Goal: Information Seeking & Learning: Learn about a topic

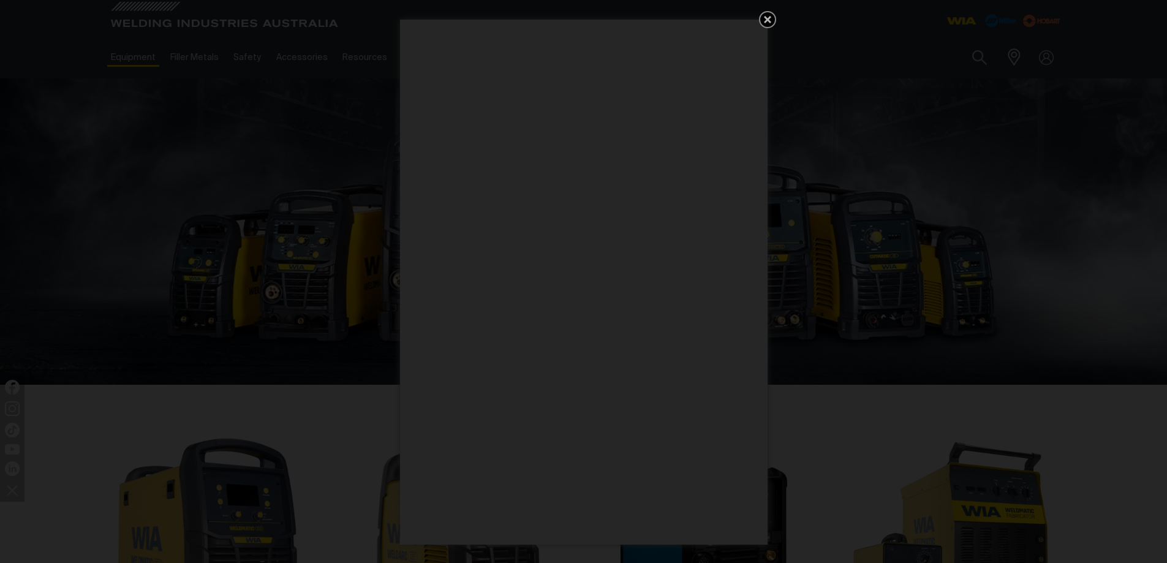
click at [769, 19] on icon "Get 5 WIA Welding Guides Free!" at bounding box center [767, 19] width 7 height 7
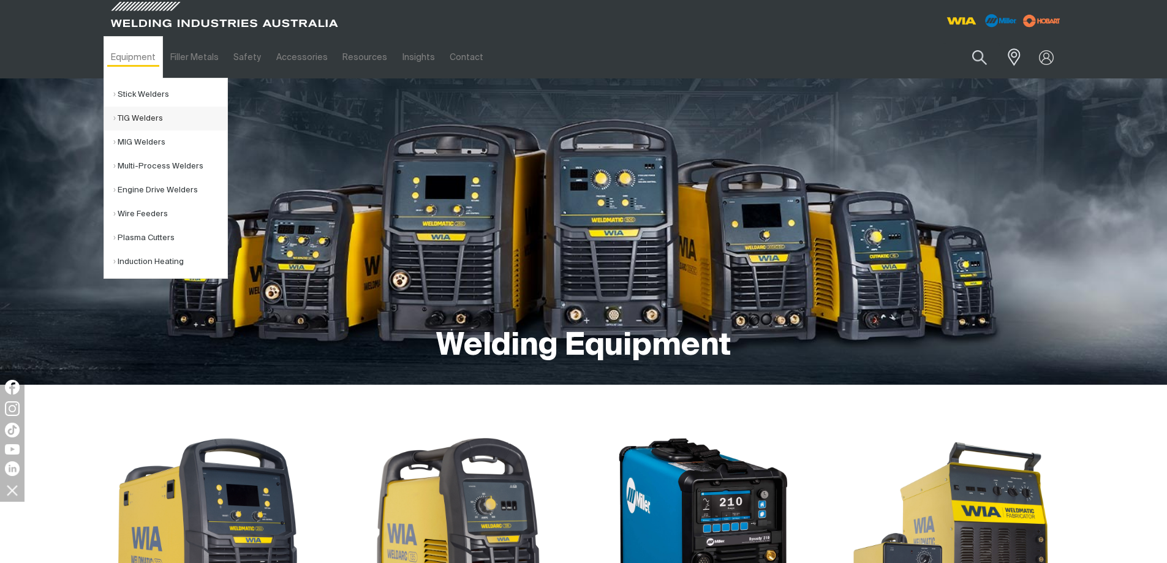
click at [147, 118] on link "TIG Welders" at bounding box center [170, 119] width 114 height 24
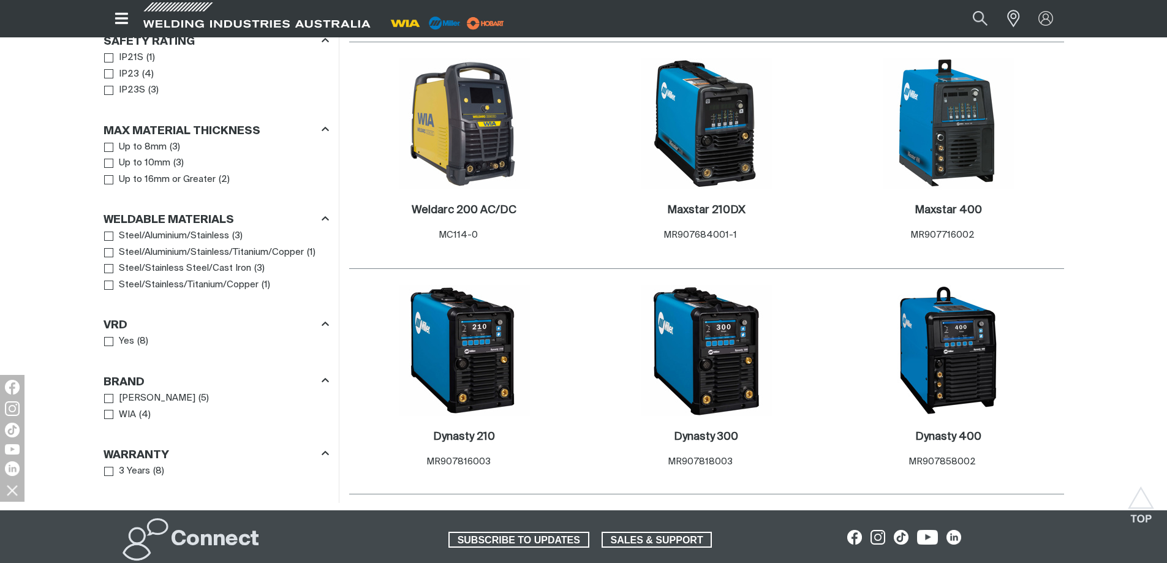
scroll to position [919, 0]
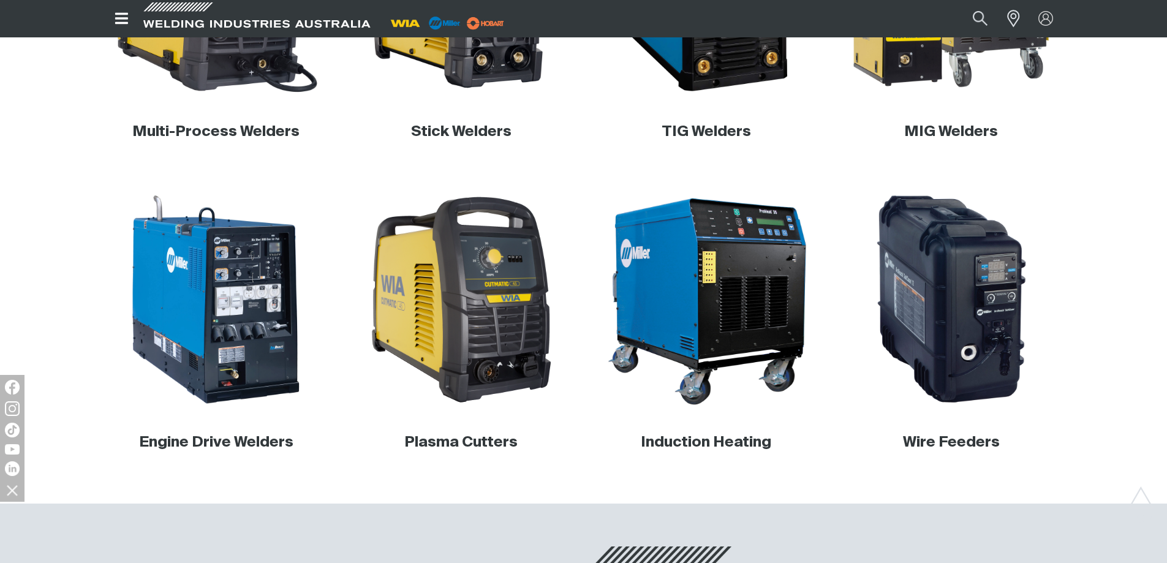
scroll to position [490, 0]
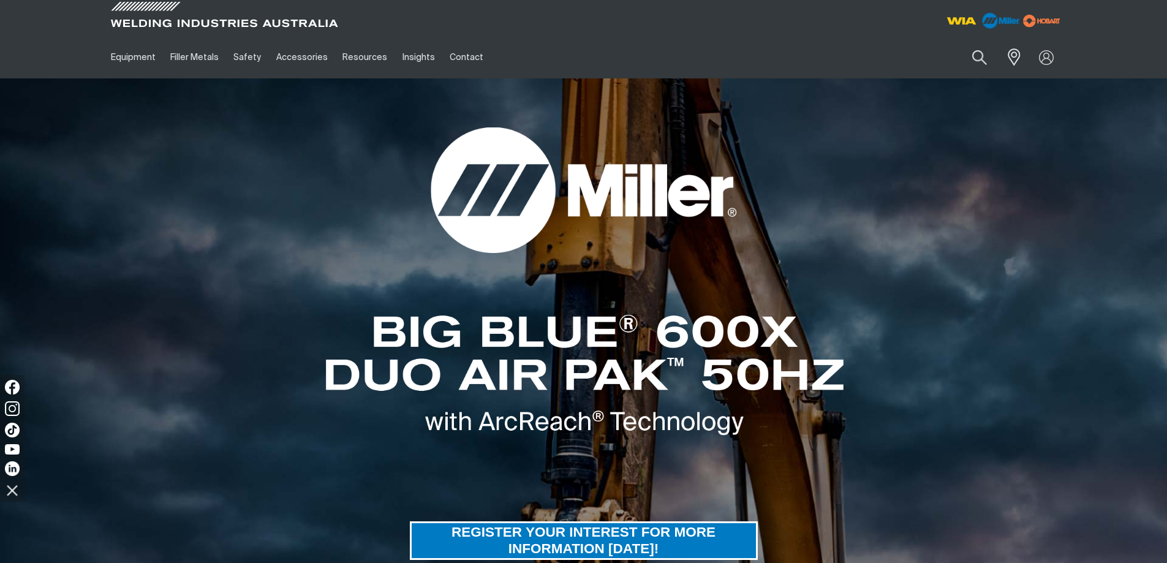
click at [992, 25] on img at bounding box center [1000, 20] width 47 height 23
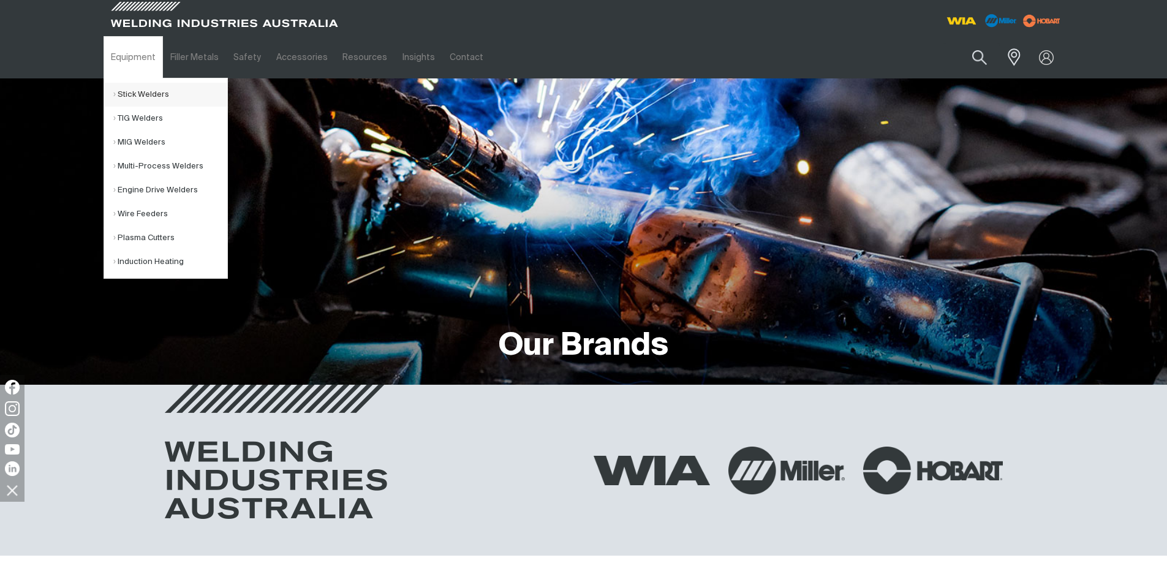
click at [140, 90] on link "Stick Welders" at bounding box center [170, 95] width 114 height 24
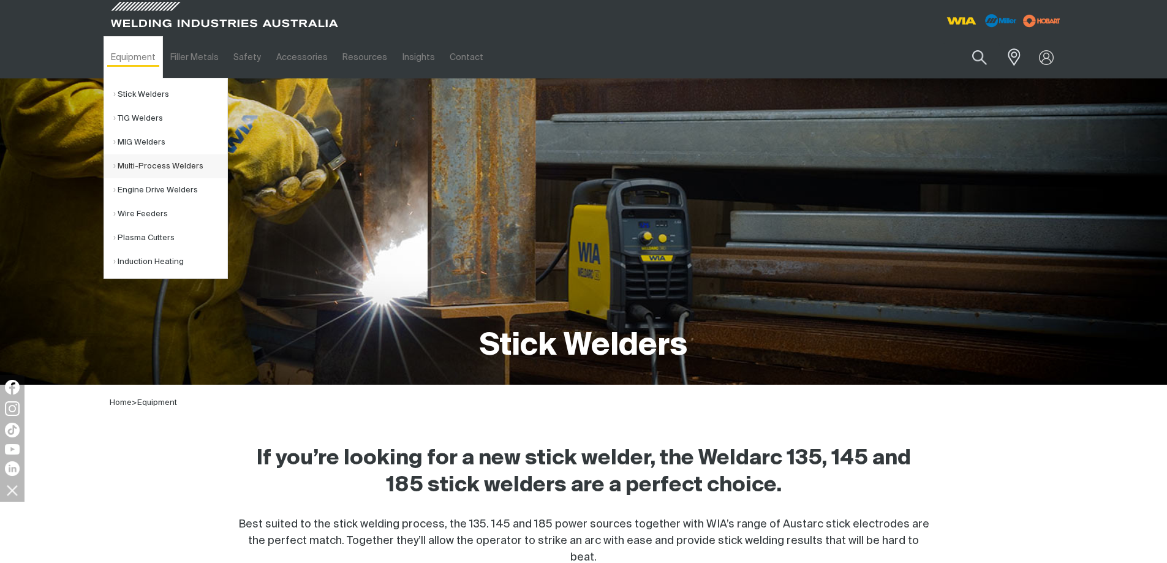
click at [160, 162] on link "Multi-Process Welders" at bounding box center [170, 166] width 114 height 24
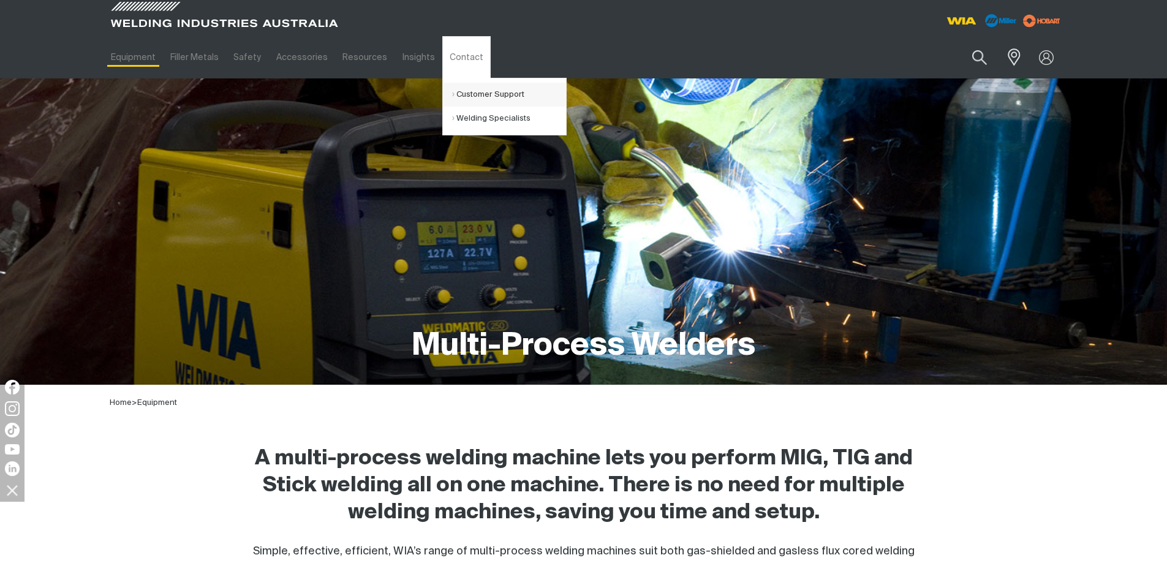
click at [455, 97] on link "Customer Support" at bounding box center [509, 95] width 114 height 24
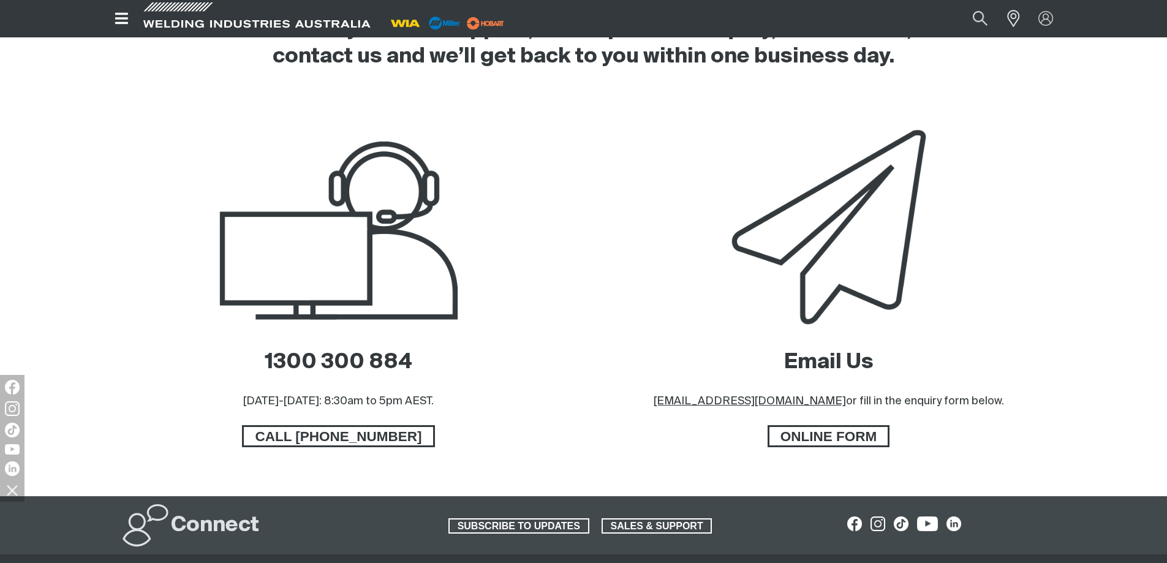
scroll to position [552, 0]
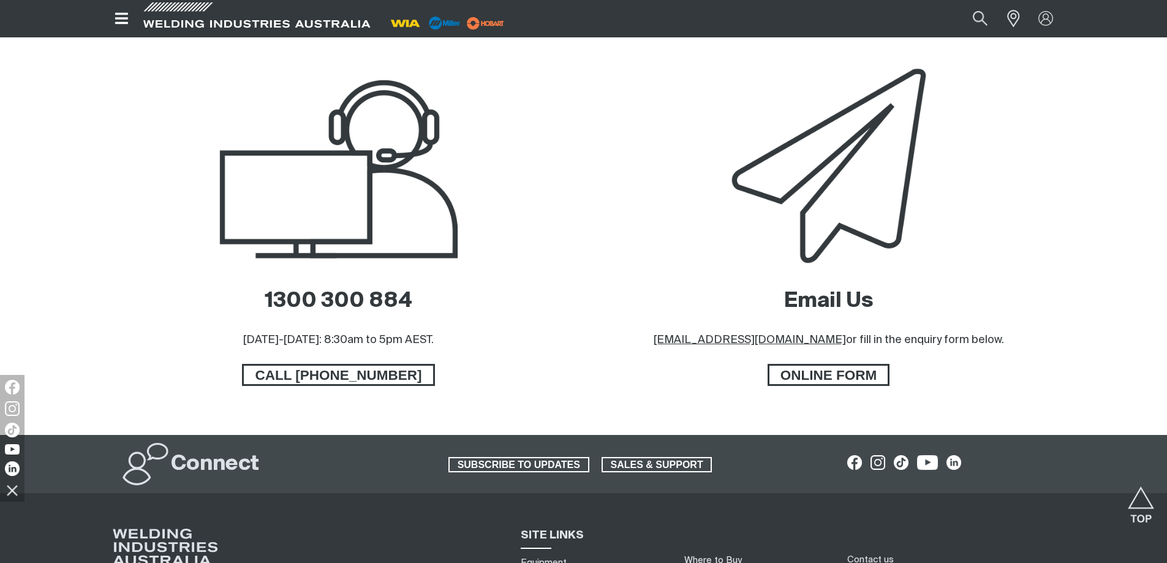
click at [428, 126] on img at bounding box center [338, 167] width 311 height 208
